Goal: Transaction & Acquisition: Purchase product/service

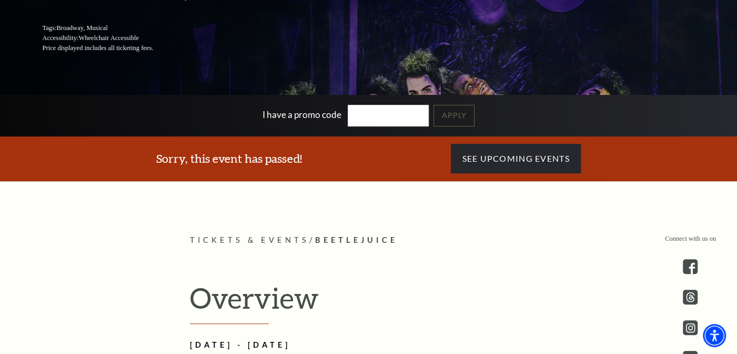
scroll to position [181, 0]
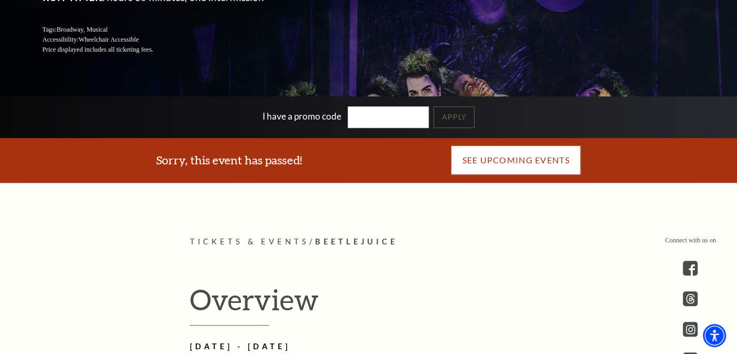
click at [523, 167] on link "See Upcoming Events" at bounding box center [515, 159] width 129 height 29
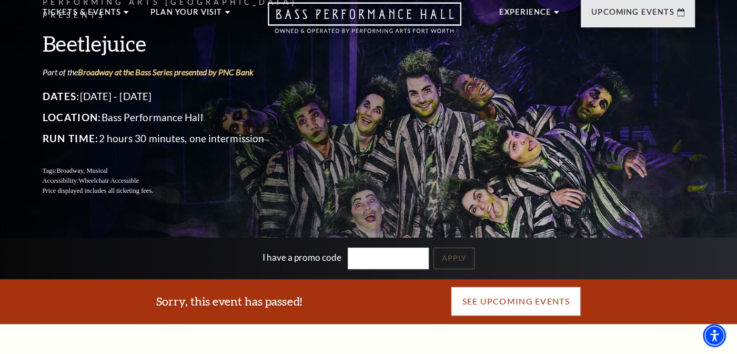
scroll to position [6, 0]
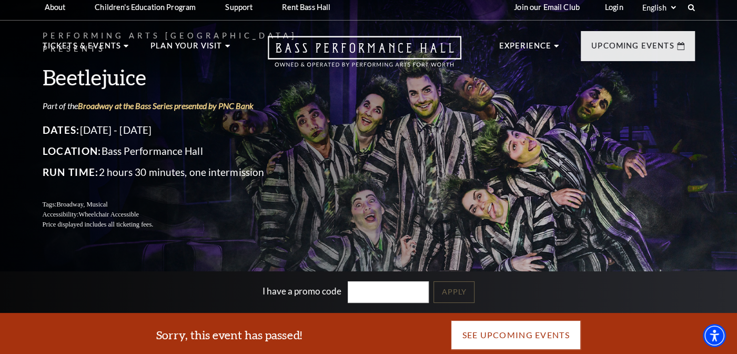
click at [529, 336] on link "See Upcoming Events" at bounding box center [515, 334] width 129 height 29
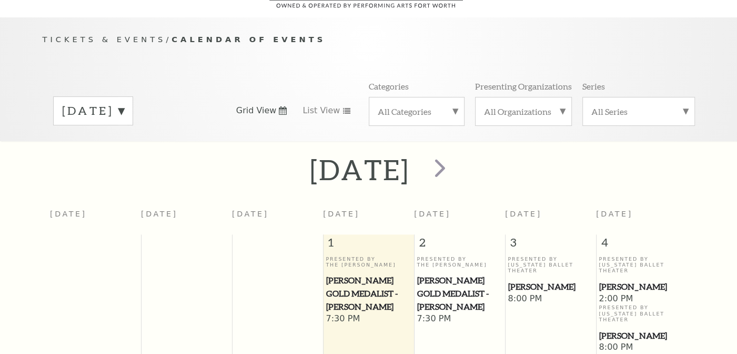
scroll to position [93, 0]
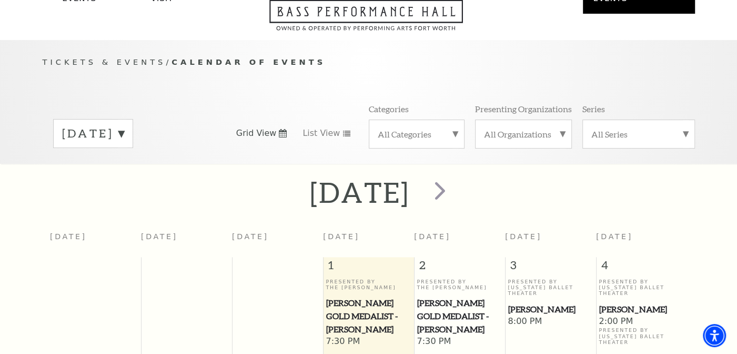
scroll to position [66, 0]
click at [455, 182] on span "next" at bounding box center [440, 191] width 30 height 30
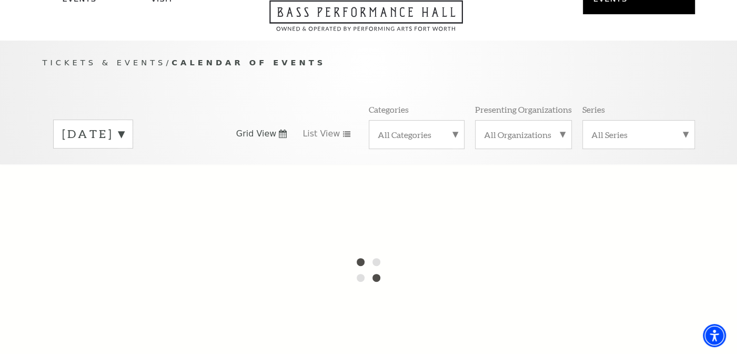
click at [411, 120] on div "All Categories" at bounding box center [417, 134] width 96 height 29
click at [414, 143] on label "Broadway" at bounding box center [417, 151] width 78 height 17
click at [415, 120] on div "All Categories Broadway" at bounding box center [417, 129] width 96 height 18
click at [526, 120] on div "All Organizations" at bounding box center [523, 134] width 97 height 29
click at [526, 147] on label "Performing Arts [GEOGRAPHIC_DATA]" at bounding box center [523, 157] width 79 height 28
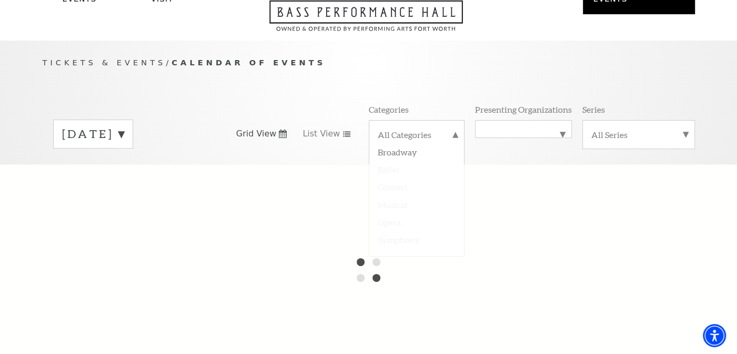
click at [611, 129] on label "All Series" at bounding box center [639, 134] width 95 height 11
click at [616, 143] on label "Broadway at the Bass Series presented by PNC Bank" at bounding box center [639, 162] width 95 height 39
click at [99, 126] on label "October 2025" at bounding box center [93, 134] width 62 height 16
click at [124, 145] on label "November 2025" at bounding box center [93, 156] width 62 height 23
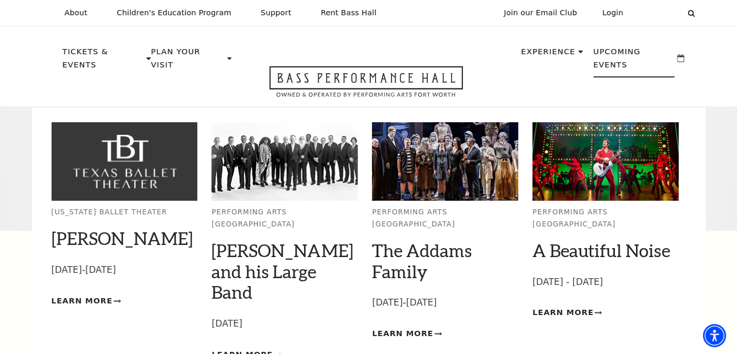
scroll to position [93, 0]
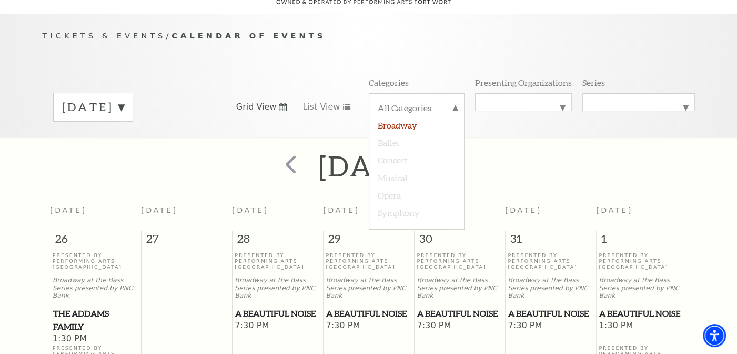
click at [422, 116] on label "Broadway" at bounding box center [417, 124] width 78 height 17
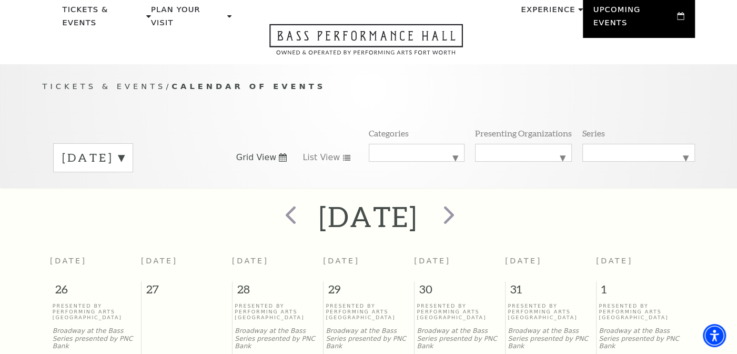
scroll to position [38, 0]
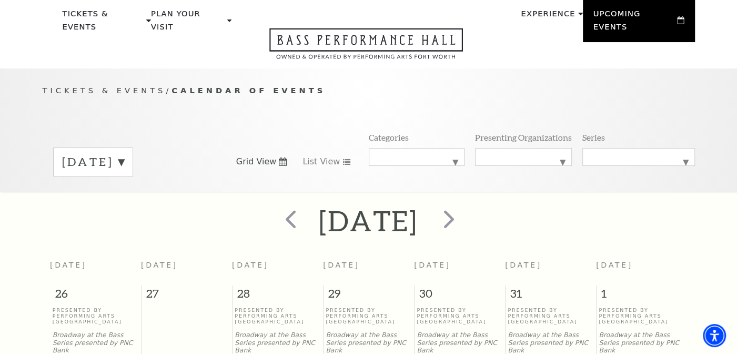
click at [124, 154] on label "November 2025" at bounding box center [93, 162] width 62 height 16
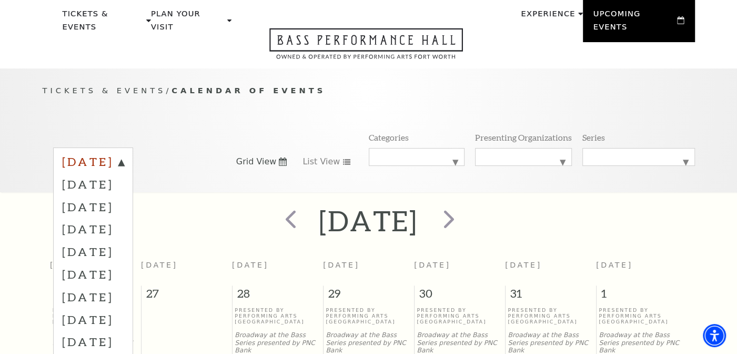
click at [124, 154] on label "October 2025" at bounding box center [93, 163] width 62 height 19
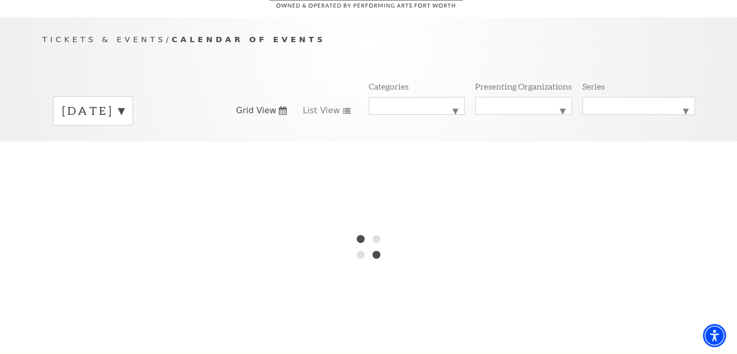
scroll to position [91, 0]
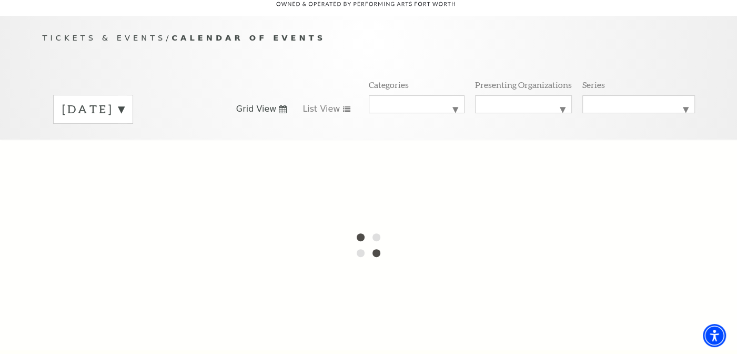
click at [124, 101] on label "November 2025" at bounding box center [93, 109] width 62 height 16
click at [124, 101] on label "October 2025" at bounding box center [93, 110] width 62 height 19
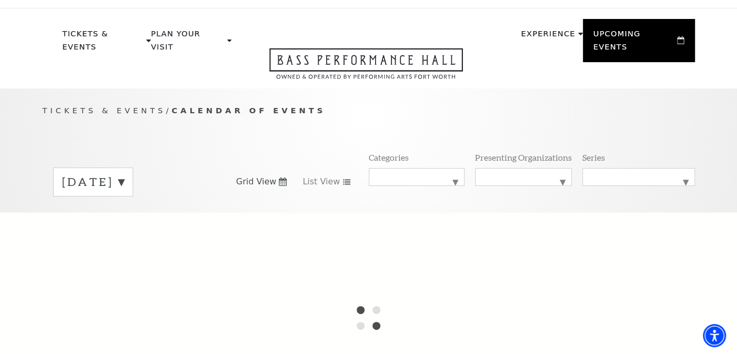
scroll to position [21, 0]
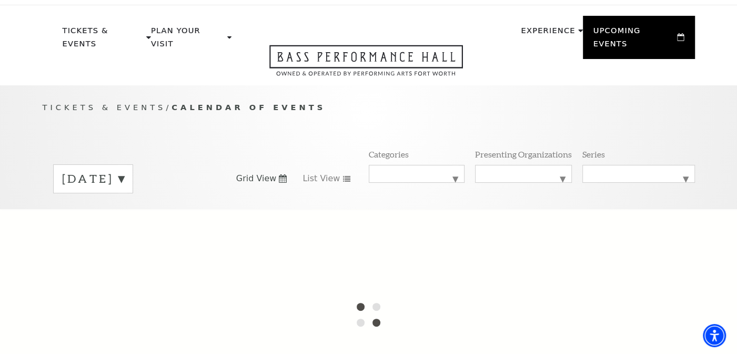
click at [126, 103] on span "Tickets & Events" at bounding box center [105, 107] width 124 height 9
click at [149, 101] on p "Tickets & Events / Calendar of Events" at bounding box center [369, 107] width 653 height 13
click at [135, 103] on span "Tickets & Events" at bounding box center [105, 107] width 124 height 9
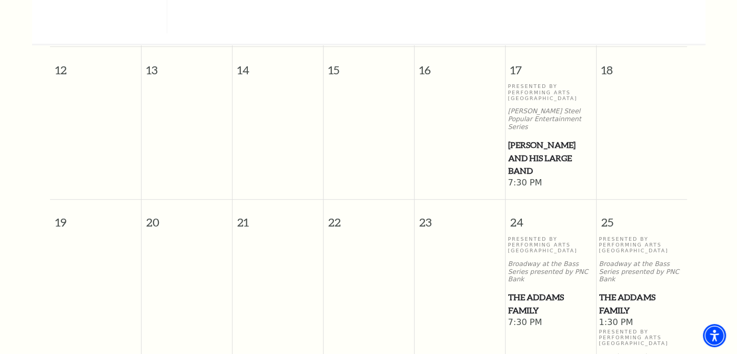
scroll to position [355, 0]
click at [537, 290] on span "The Addams Family" at bounding box center [551, 303] width 85 height 26
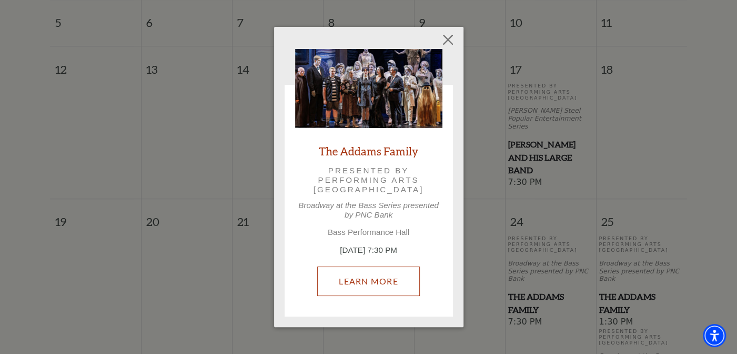
click at [408, 282] on link "Learn More" at bounding box center [368, 280] width 103 height 29
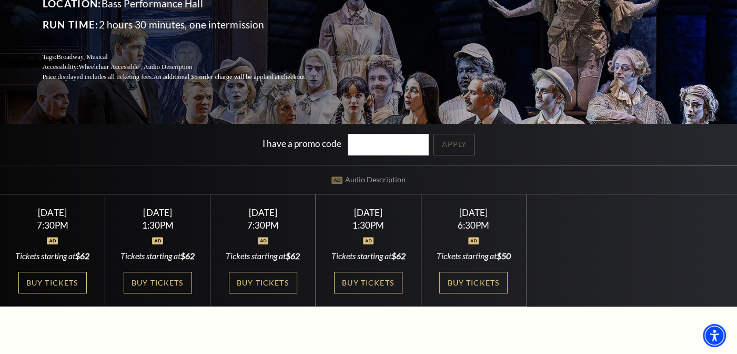
scroll to position [154, 0]
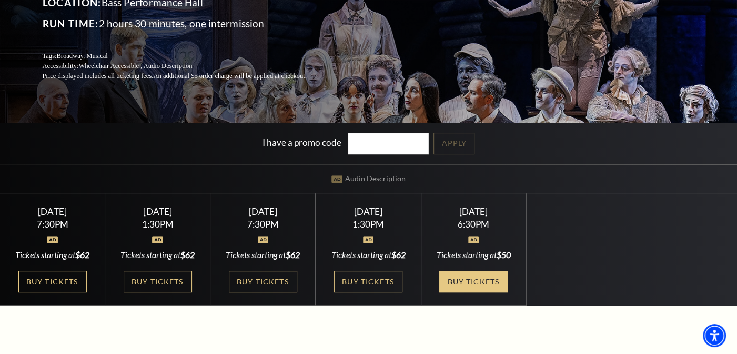
click at [471, 274] on link "Buy Tickets" at bounding box center [474, 282] width 68 height 22
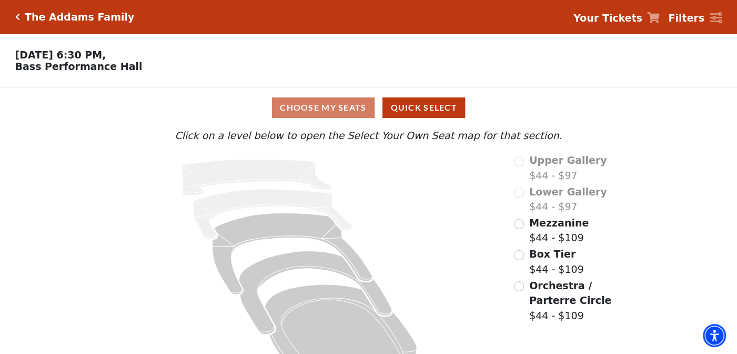
click at [333, 102] on div "Choose My Seats Quick Select" at bounding box center [368, 107] width 553 height 21
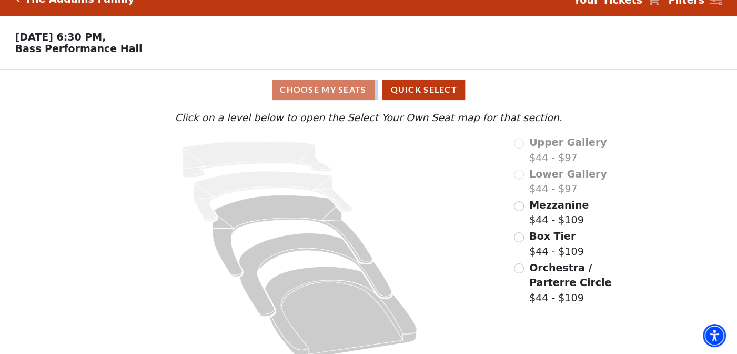
scroll to position [28, 0]
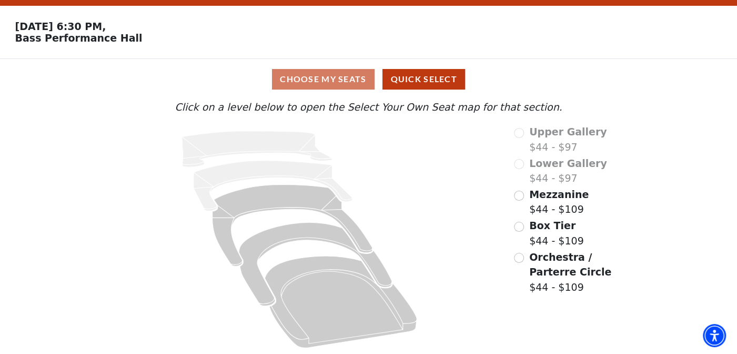
click at [303, 74] on div "Choose My Seats Quick Select" at bounding box center [368, 79] width 553 height 21
click at [524, 224] on div "Box Tier $44 - $109" at bounding box center [575, 233] width 123 height 30
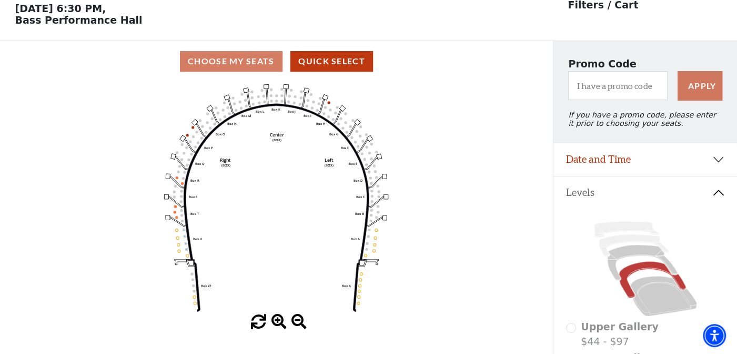
scroll to position [48, 0]
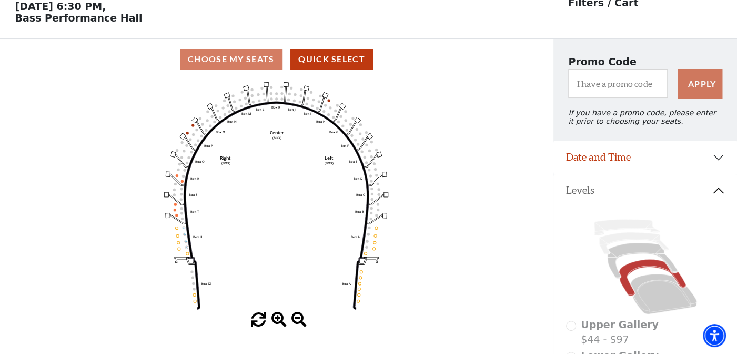
click at [276, 85] on icon "Left (BOX) Right (BOX) Center (BOX) Box ZZ Box U Box T Box S Box R Box Q Box P …" at bounding box center [277, 195] width 498 height 233
click at [268, 83] on rect at bounding box center [266, 84] width 5 height 4
click at [265, 84] on rect at bounding box center [266, 84] width 5 height 4
click at [270, 87] on circle at bounding box center [271, 87] width 3 height 3
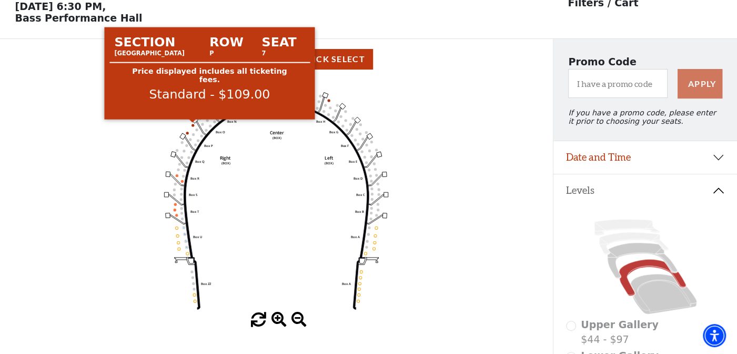
click at [192, 125] on circle at bounding box center [193, 125] width 3 height 3
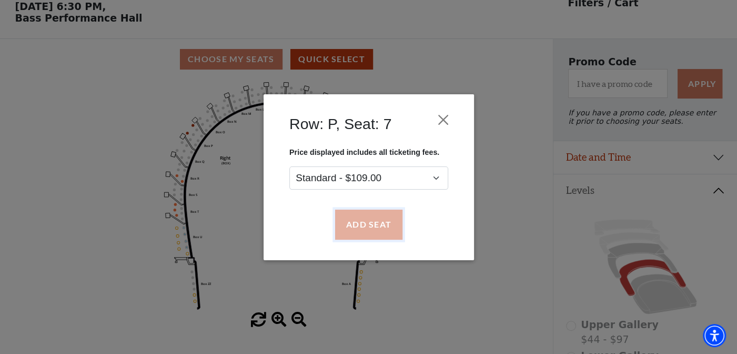
click at [388, 222] on button "Add Seat" at bounding box center [368, 224] width 67 height 29
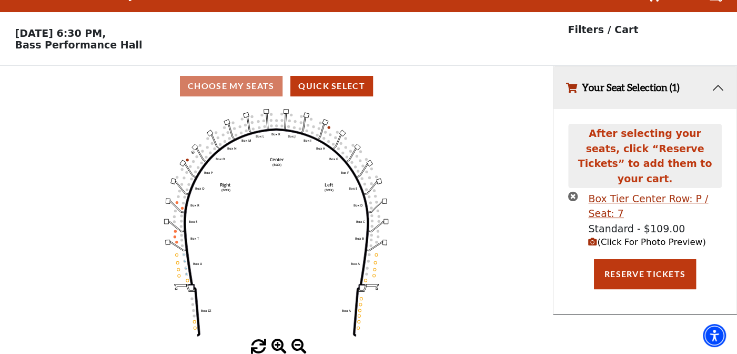
scroll to position [0, 0]
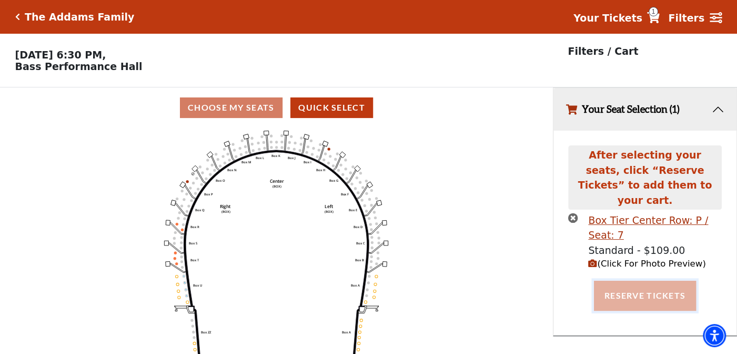
click at [668, 282] on button "Reserve Tickets" at bounding box center [645, 295] width 102 height 29
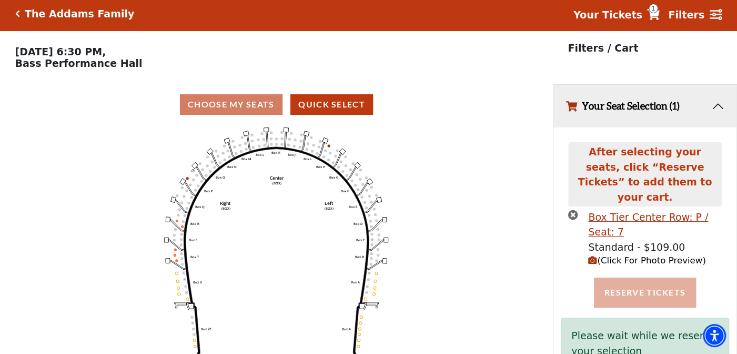
scroll to position [26, 0]
